Goal: Transaction & Acquisition: Purchase product/service

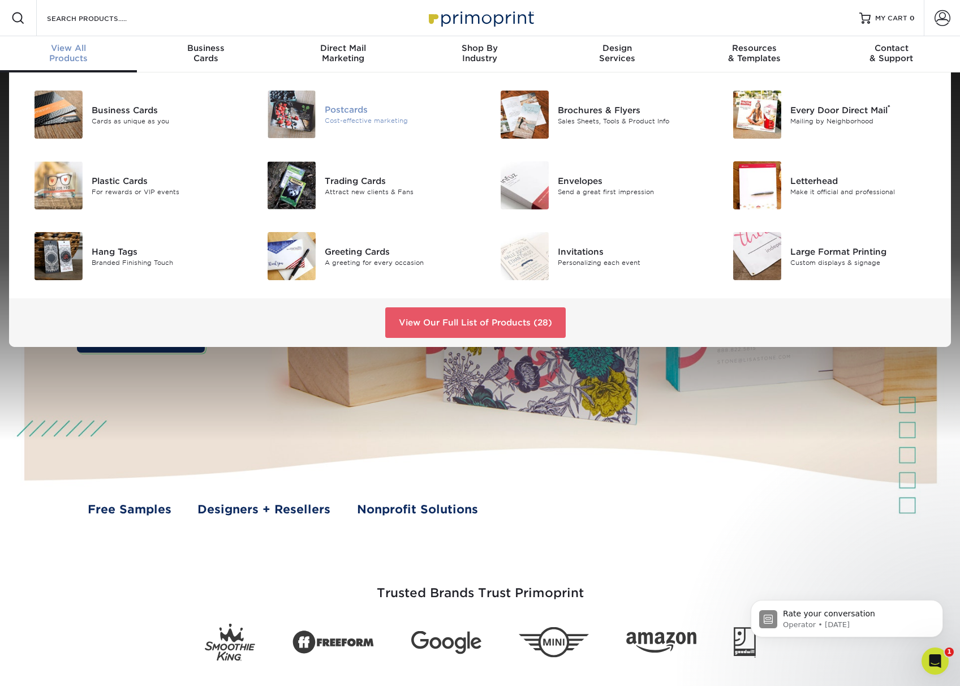
click at [354, 109] on div "Postcards" at bounding box center [398, 110] width 147 height 12
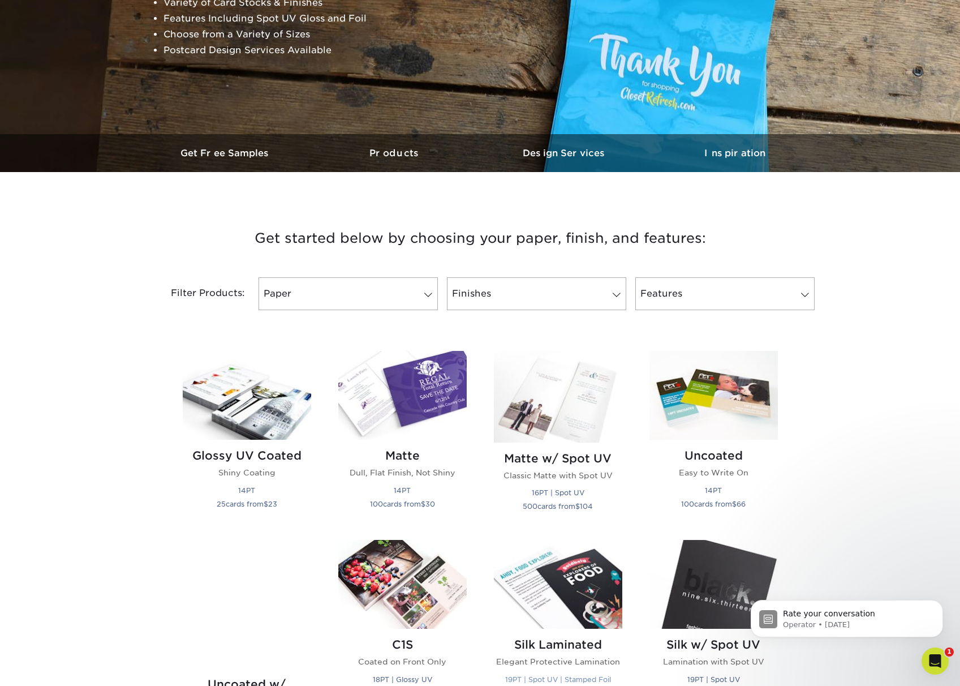
scroll to position [377, 0]
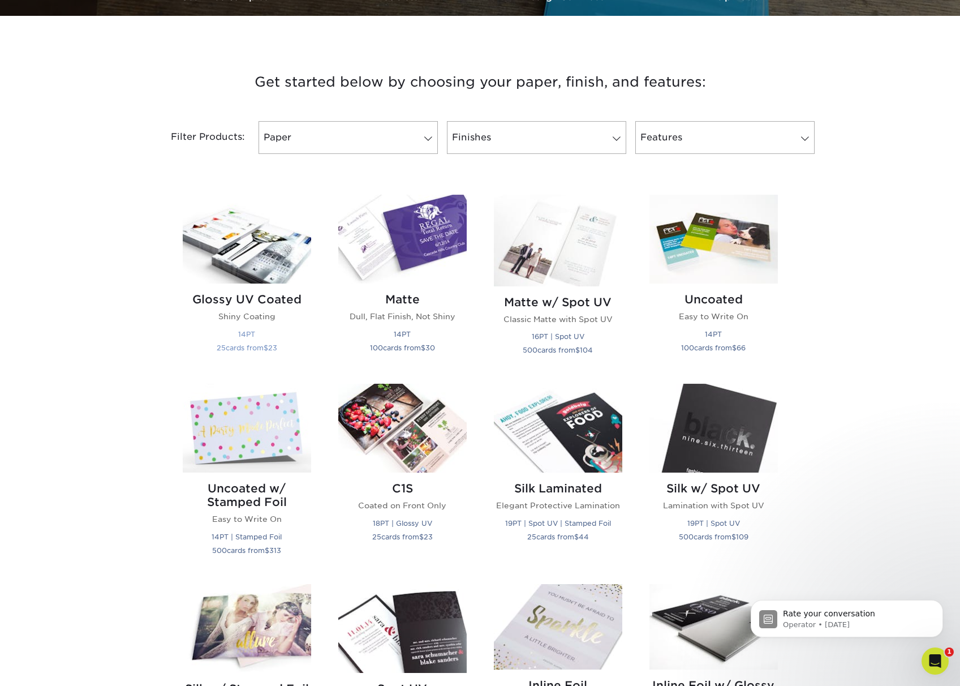
click at [235, 258] on img at bounding box center [247, 239] width 128 height 89
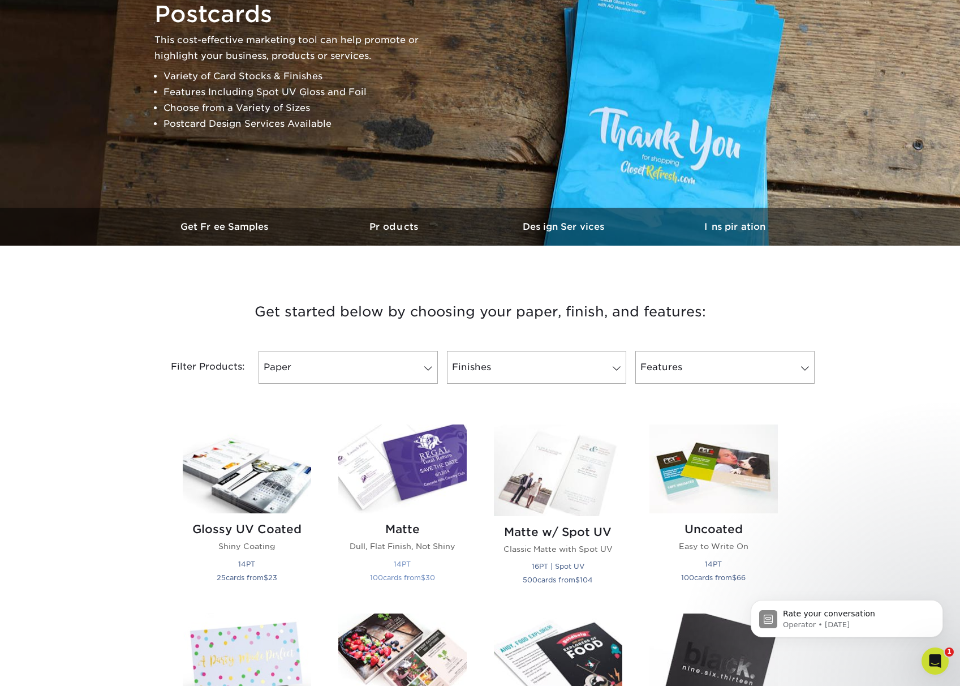
scroll to position [188, 0]
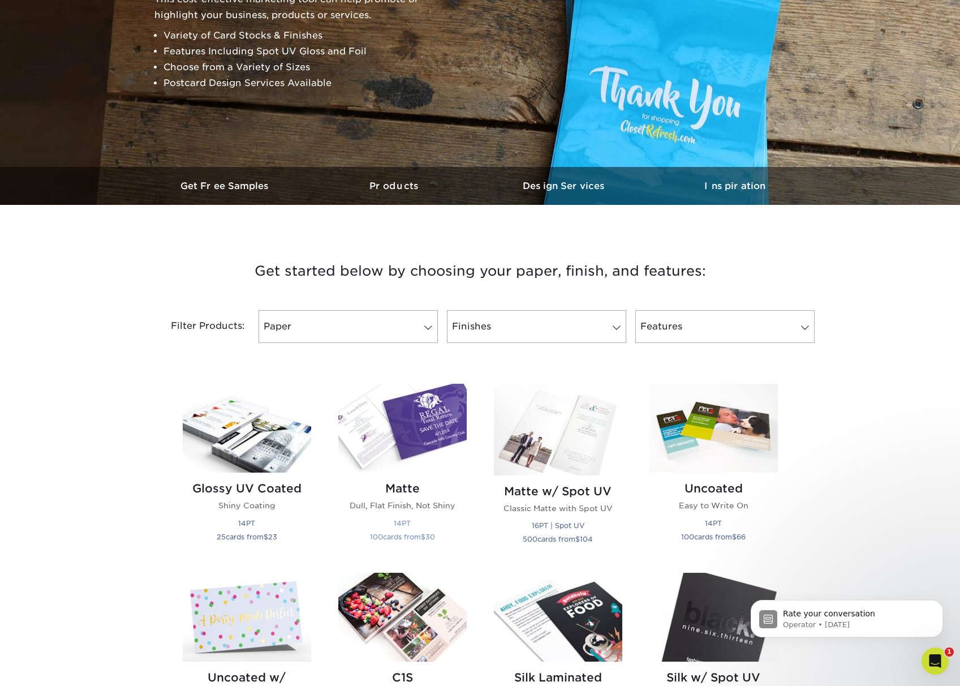
click at [411, 426] on img at bounding box center [402, 428] width 128 height 89
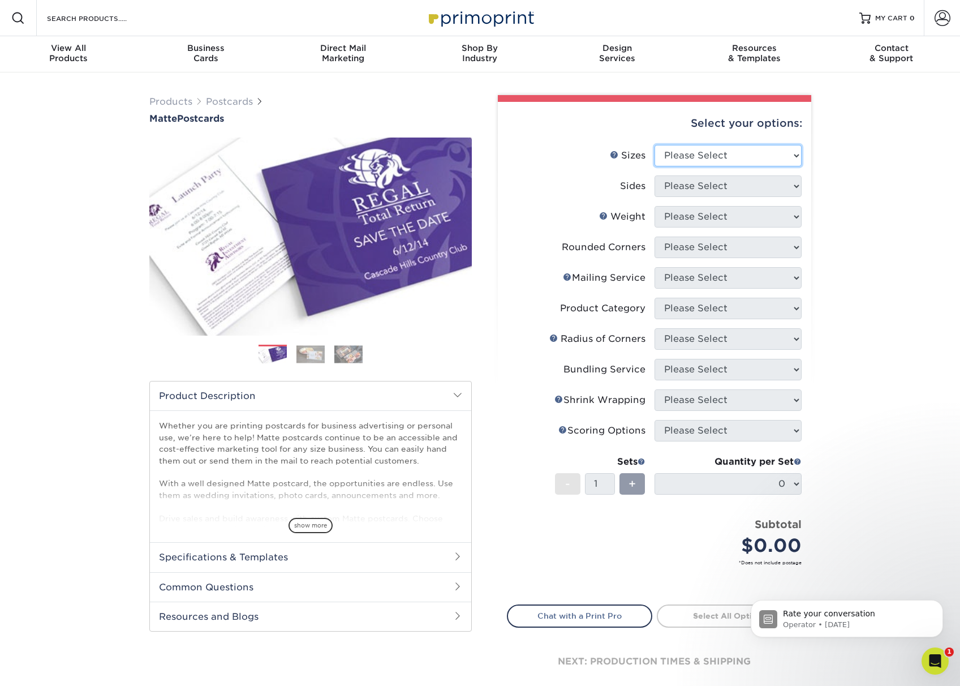
click at [781, 157] on select "Please Select 1.5" x 7" 2" x 4" 2" x 6" 2" x 7" 2" x 8" 2.12" x 5.5" 2.125" x 5…" at bounding box center [727, 155] width 147 height 21
select select "5.00x7.00"
click at [654, 145] on select "Please Select 1.5" x 7" 2" x 4" 2" x 6" 2" x 7" 2" x 8" 2.12" x 5.5" 2.125" x 5…" at bounding box center [727, 155] width 147 height 21
click at [727, 186] on select "Please Select Print Both Sides Print Front Only" at bounding box center [727, 185] width 147 height 21
select select "13abbda7-1d64-4f25-8bb2-c179b224825d"
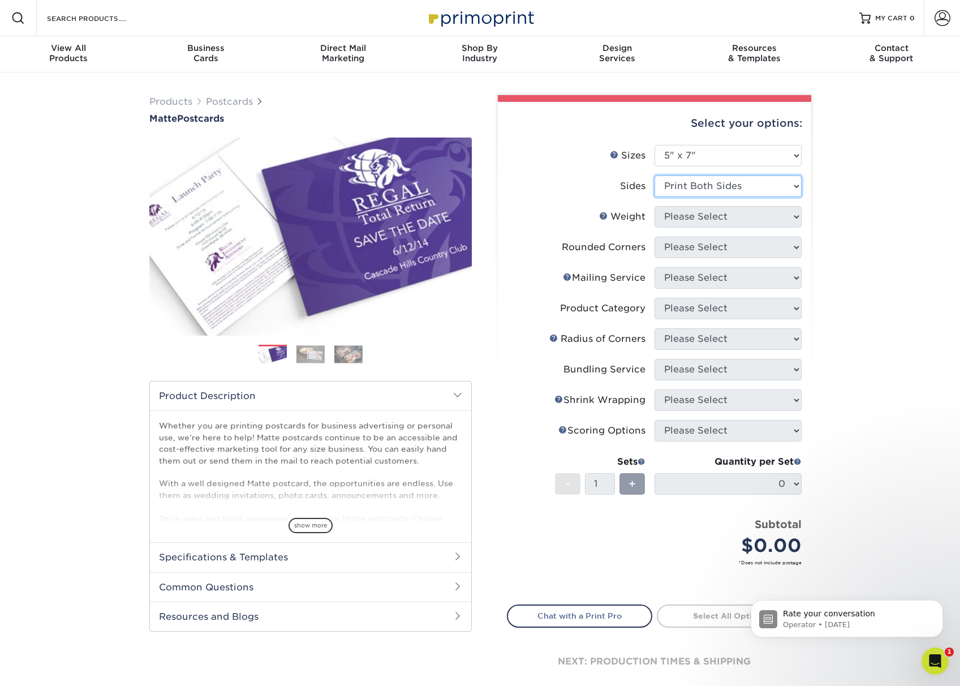
click at [654, 175] on select "Please Select Print Both Sides Print Front Only" at bounding box center [727, 185] width 147 height 21
click at [745, 218] on select "Please Select 14PT 16PT" at bounding box center [727, 216] width 147 height 21
select select "14PT"
click at [654, 206] on select "Please Select 14PT 16PT" at bounding box center [727, 216] width 147 height 21
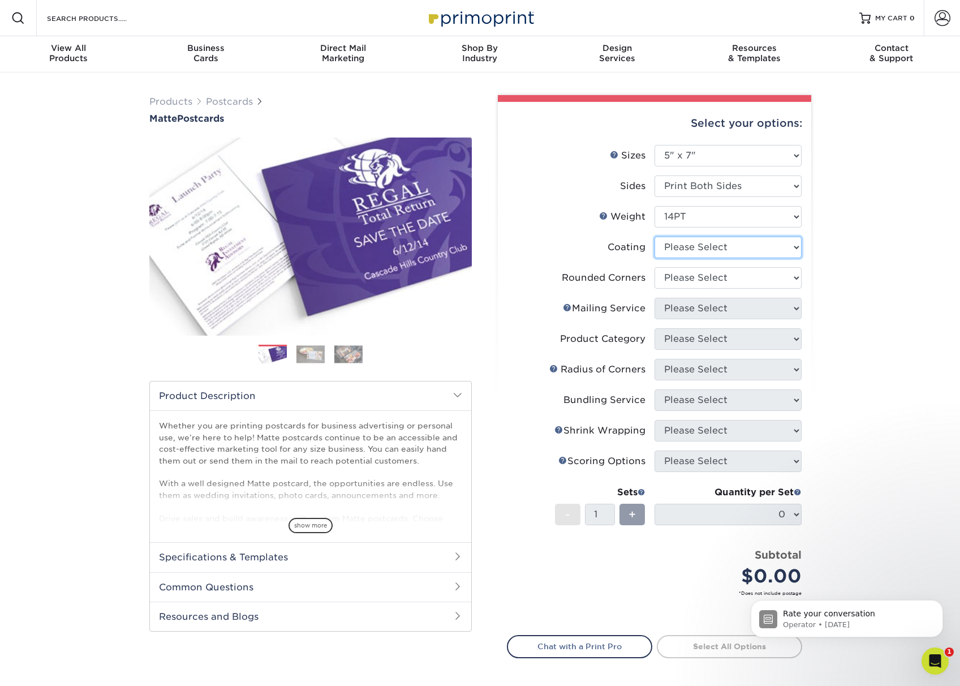
click at [733, 251] on select at bounding box center [727, 246] width 147 height 21
click at [738, 249] on select at bounding box center [727, 246] width 147 height 21
select select "121bb7b5-3b4d-429f-bd8d-bbf80e953313"
click at [654, 236] on select at bounding box center [727, 246] width 147 height 21
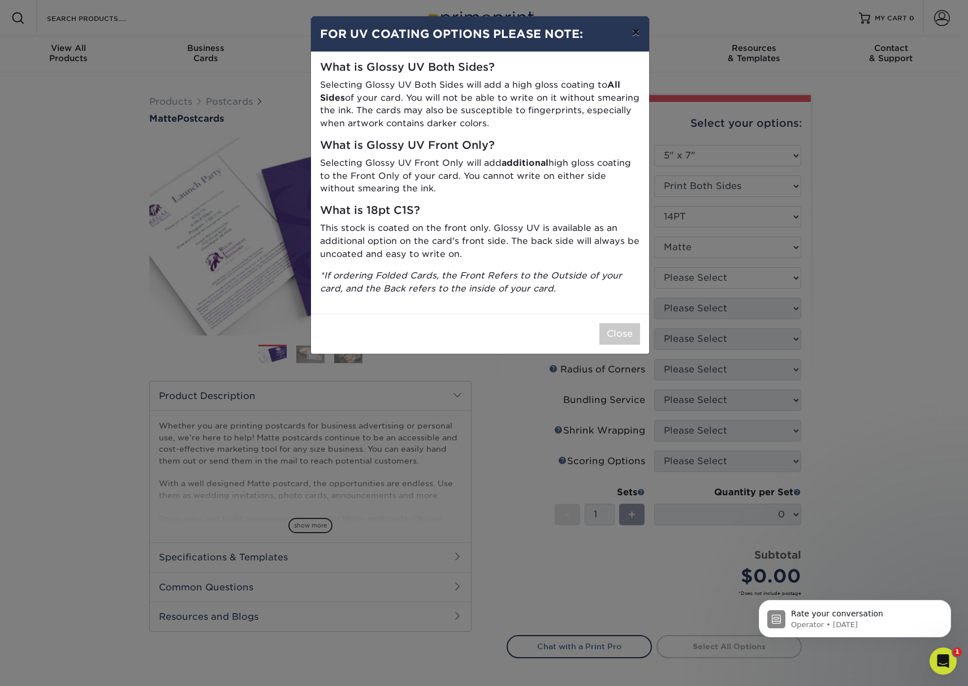
click at [636, 28] on button "×" at bounding box center [636, 32] width 26 height 32
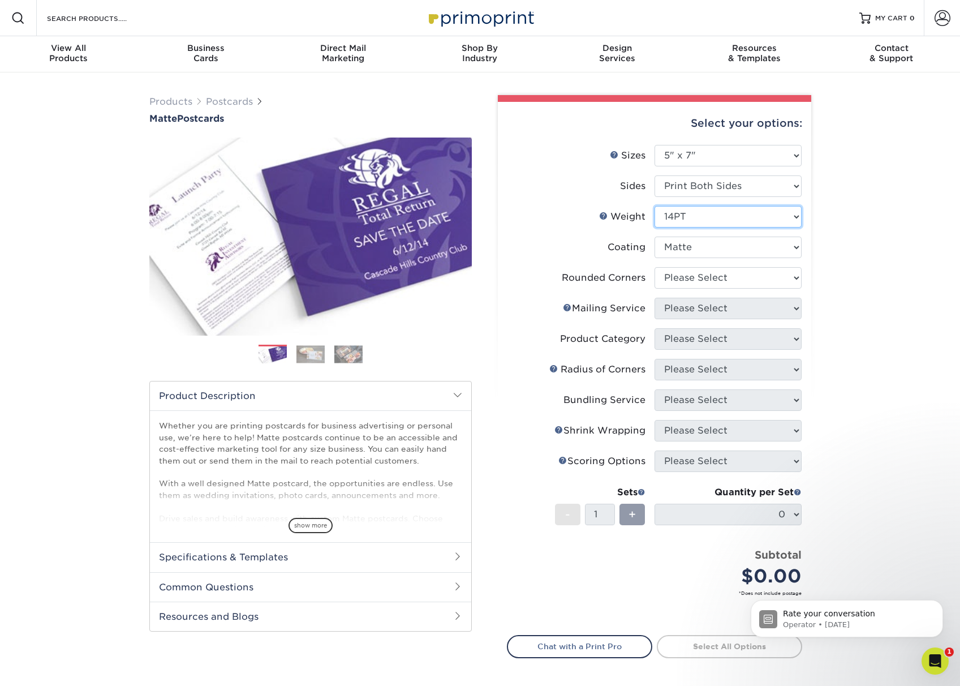
click at [791, 216] on select "Please Select 14PT 16PT" at bounding box center [727, 216] width 147 height 21
click at [171, 102] on link "Products" at bounding box center [170, 101] width 43 height 11
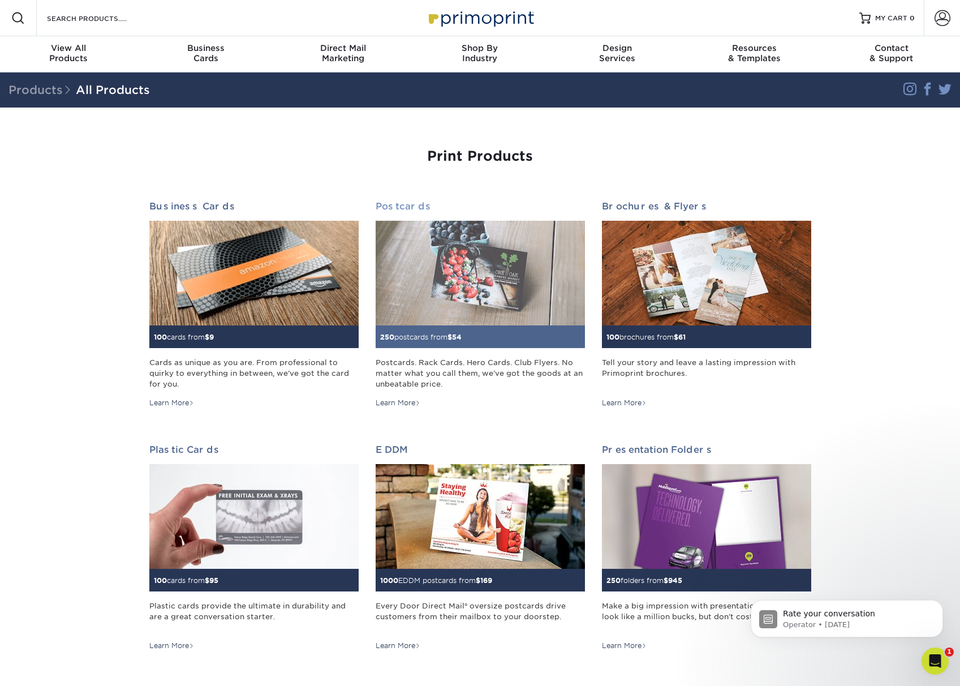
click at [522, 256] on img at bounding box center [480, 273] width 209 height 105
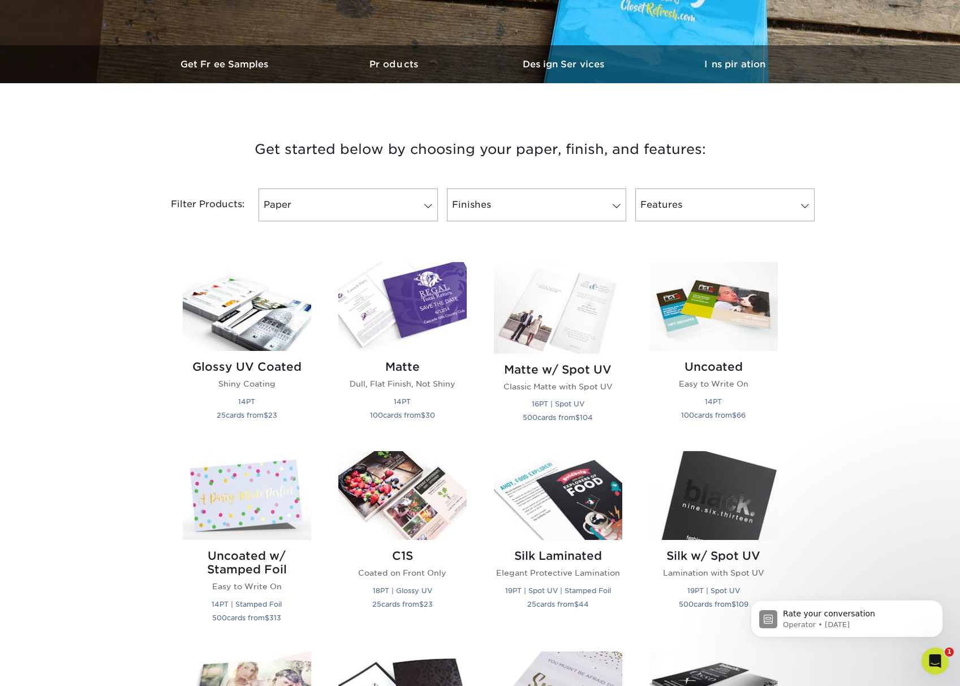
scroll to position [377, 0]
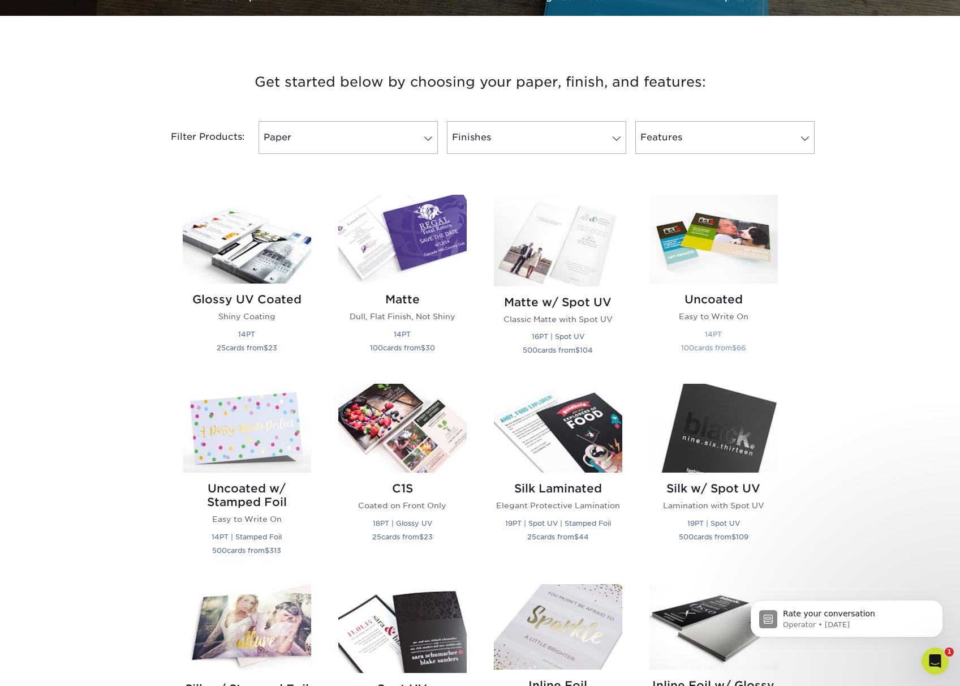
click at [732, 236] on img at bounding box center [713, 239] width 128 height 89
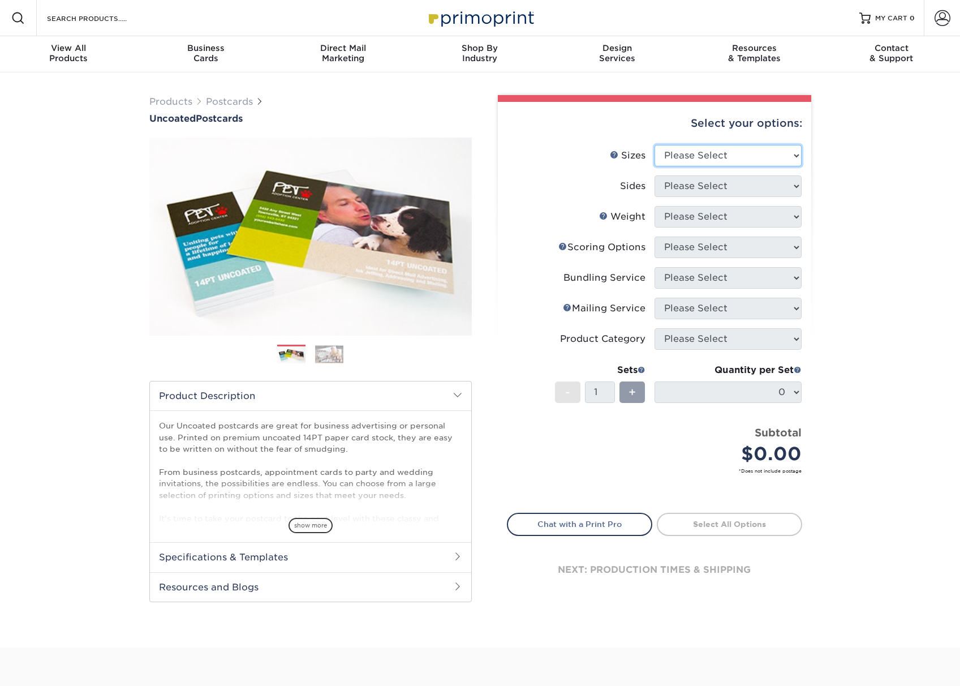
click at [744, 158] on select "Please Select 1.5" x 7" 2" x 8" 2.12" x 5.5" 2.75" x 4.25" 2.75" x 8.5" 3" x 4"…" at bounding box center [727, 155] width 147 height 21
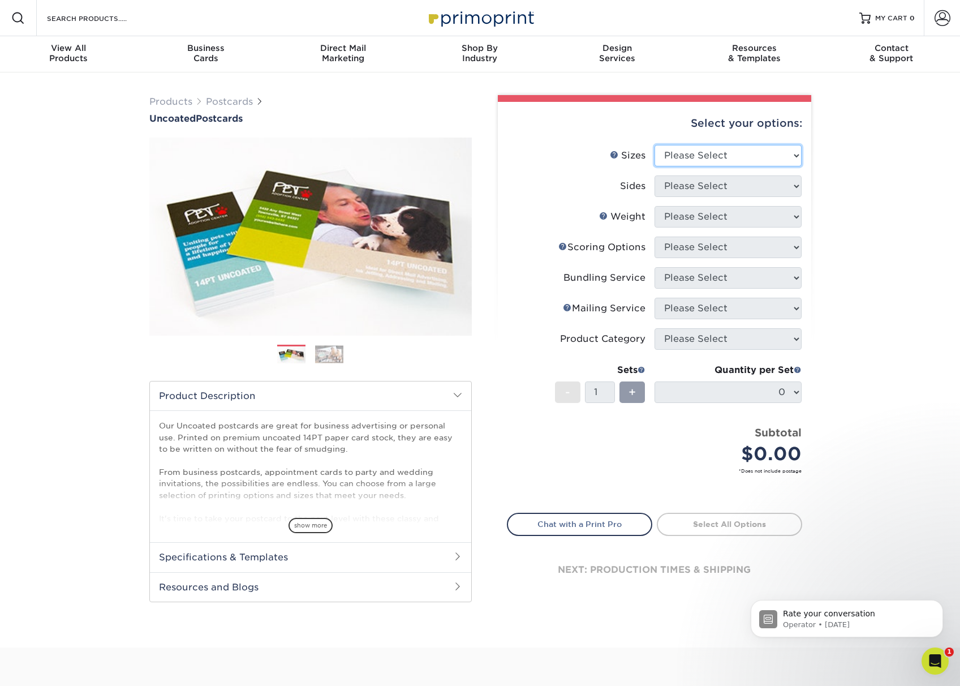
select select "5.00x7.00"
click at [654, 145] on select "Please Select 1.5" x 7" 2" x 8" 2.12" x 5.5" 2.75" x 4.25" 2.75" x 8.5" 3" x 4"…" at bounding box center [727, 155] width 147 height 21
click at [706, 187] on select "Please Select Print Both Sides Print Front Only" at bounding box center [727, 185] width 147 height 21
select select "13abbda7-1d64-4f25-8bb2-c179b224825d"
click at [654, 175] on select "Please Select Print Both Sides Print Front Only" at bounding box center [727, 185] width 147 height 21
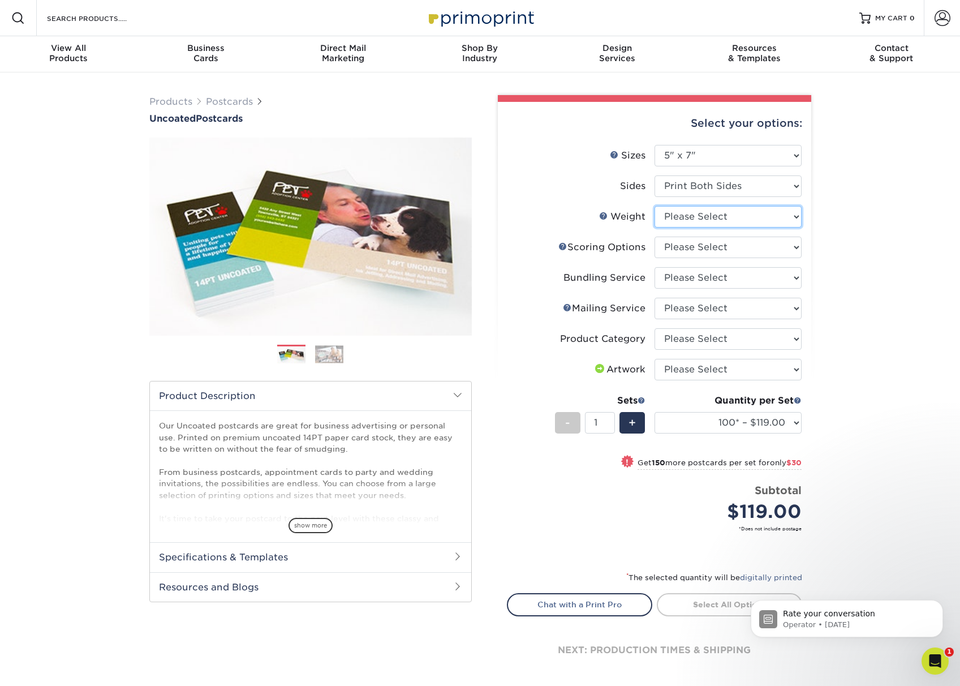
click at [794, 217] on select "Please Select 14PT Uncoated" at bounding box center [727, 216] width 147 height 21
select select "14PT Uncoated"
click at [654, 206] on select "Please Select 14PT Uncoated" at bounding box center [727, 216] width 147 height 21
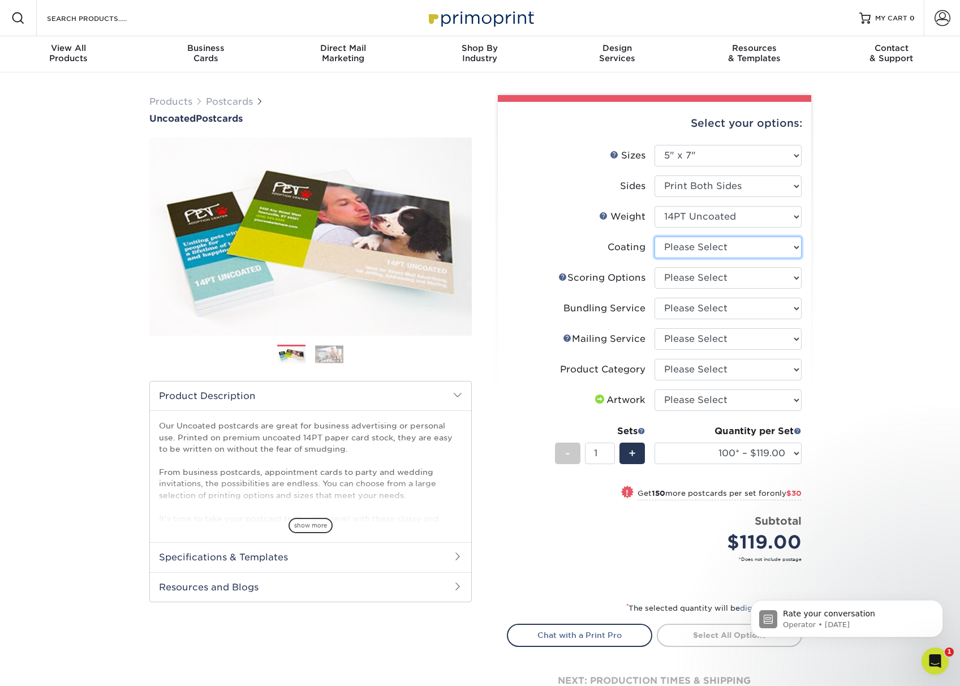
click at [753, 244] on select at bounding box center [727, 246] width 147 height 21
select select "3e7618de-abca-4bda-9f97-8b9129e913d8"
click at [654, 236] on select at bounding box center [727, 246] width 147 height 21
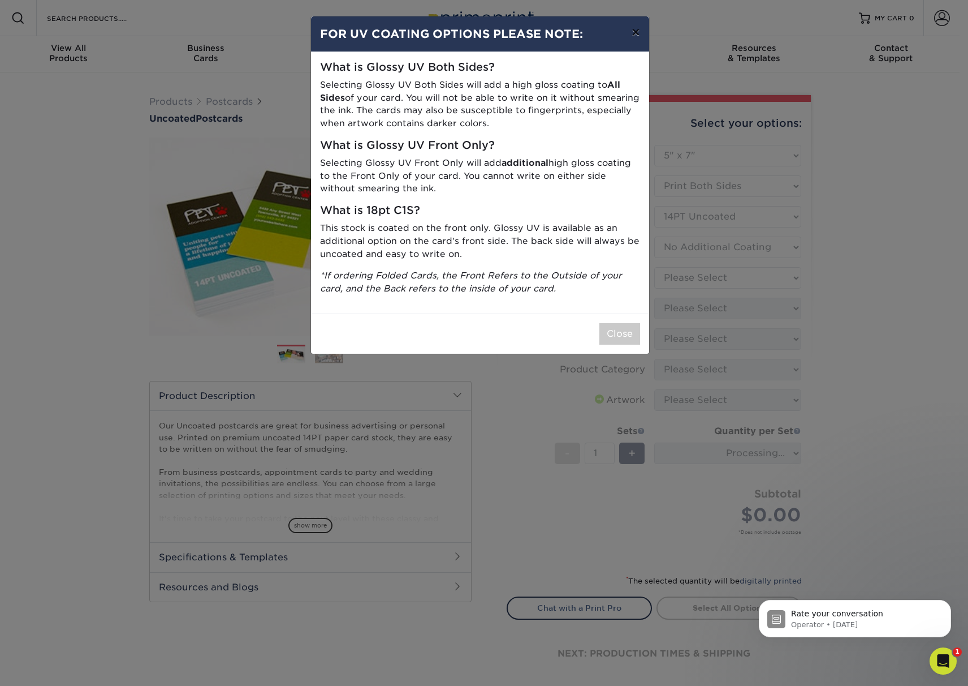
drag, startPoint x: 637, startPoint y: 29, endPoint x: 654, endPoint y: 32, distance: 17.7
click at [637, 29] on button "×" at bounding box center [636, 32] width 26 height 32
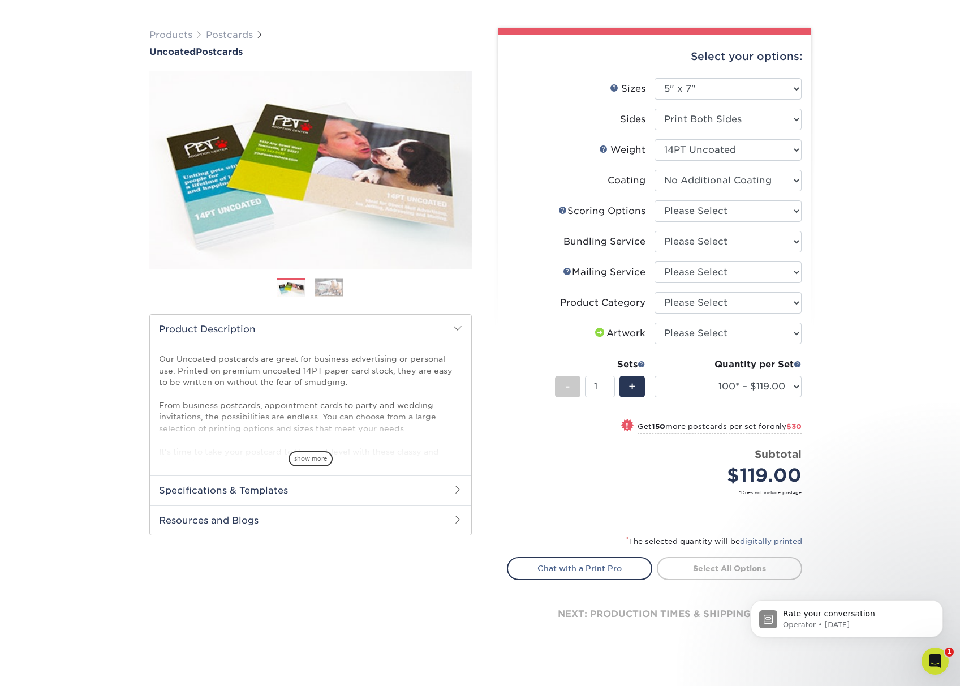
scroll to position [94, 0]
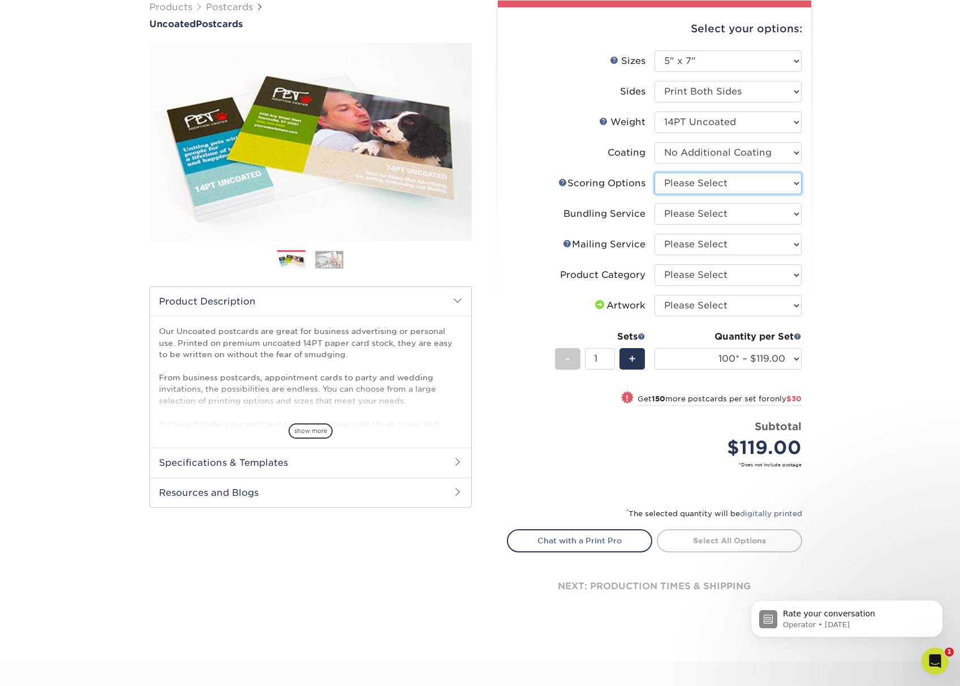
click at [735, 179] on select "Please Select No Scoring One Score Two Scores" at bounding box center [727, 183] width 147 height 21
select select "16ebe401-5398-422d-8cb0-f3adbb82deb5"
click at [654, 173] on select "Please Select No Scoring One Score Two Scores" at bounding box center [727, 183] width 147 height 21
click at [701, 213] on select "Please Select No Bundling Services Yes, Bundles of 50 (+2 Days) Yes, Bundles of…" at bounding box center [727, 213] width 147 height 21
select select "58689abb-25c0-461c-a4c3-a80b627d6649"
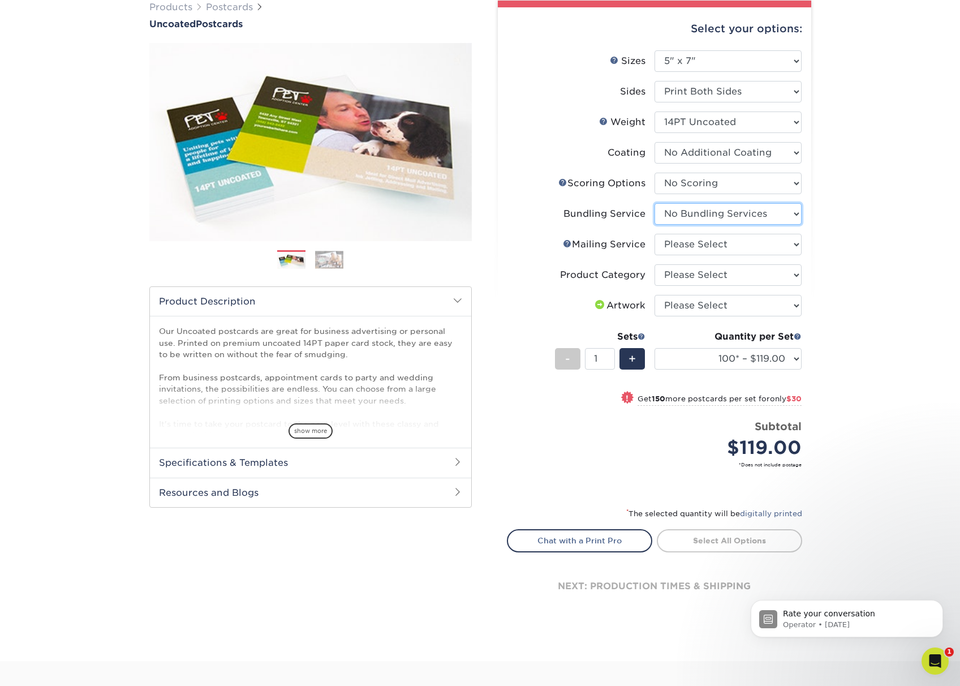
click at [654, 203] on select "Please Select No Bundling Services Yes, Bundles of 50 (+2 Days) Yes, Bundles of…" at bounding box center [727, 213] width 147 height 21
click at [718, 243] on select "Please Select No Direct Mailing Service No, I will mail/stamp/imprint Direct Ma…" at bounding box center [727, 244] width 147 height 21
select select "3e5e9bdd-d78a-4c28-a41d-fe1407925ca6"
click at [654, 234] on select "Please Select No Direct Mailing Service No, I will mail/stamp/imprint Direct Ma…" at bounding box center [727, 244] width 147 height 21
click at [699, 275] on select "Please Select Postcards" at bounding box center [727, 274] width 147 height 21
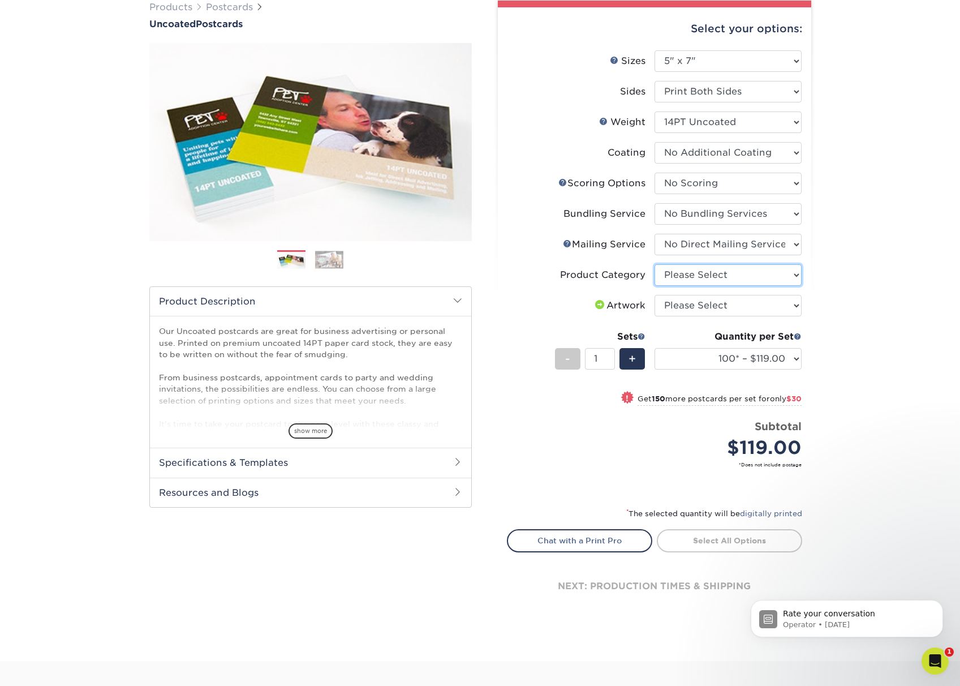
select select "9b7272e0-d6c8-4c3c-8e97-d3a1bcdab858"
click at [654, 264] on select "Please Select Postcards" at bounding box center [727, 274] width 147 height 21
click at [743, 313] on select "Please Select I will upload files I need a design - $150" at bounding box center [727, 305] width 147 height 21
select select "upload"
click at [654, 295] on select "Please Select I will upload files I need a design - $150" at bounding box center [727, 305] width 147 height 21
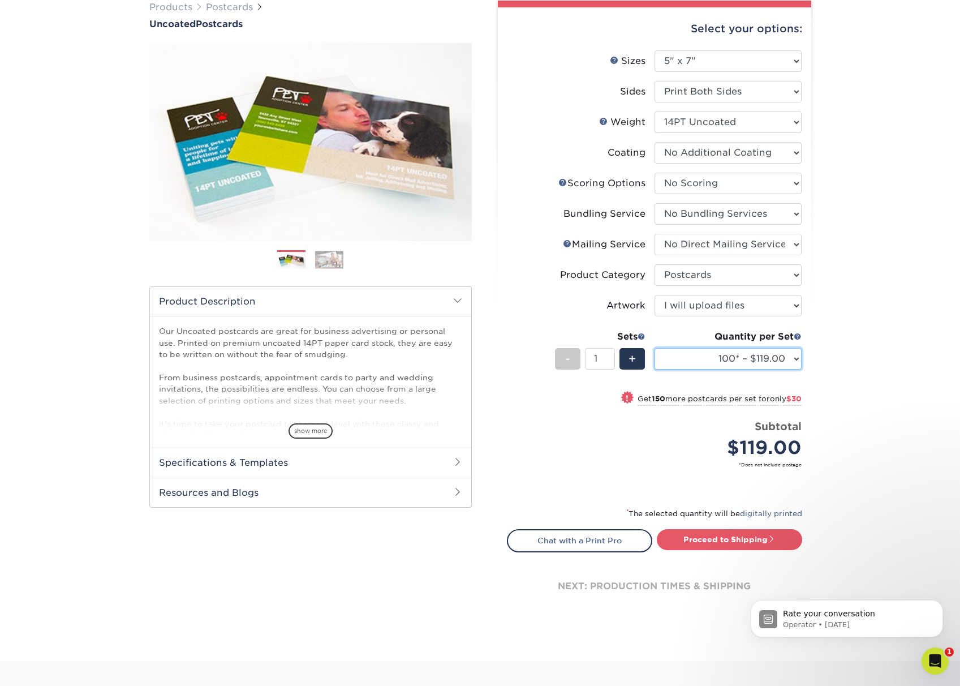
click at [792, 356] on select "100* – $119.00 250* – $149.00 500 – $165.00 750 – $182.00 1000 – $198.00 1500 –…" at bounding box center [727, 358] width 147 height 21
